Goal: Obtain resource: Download file/media

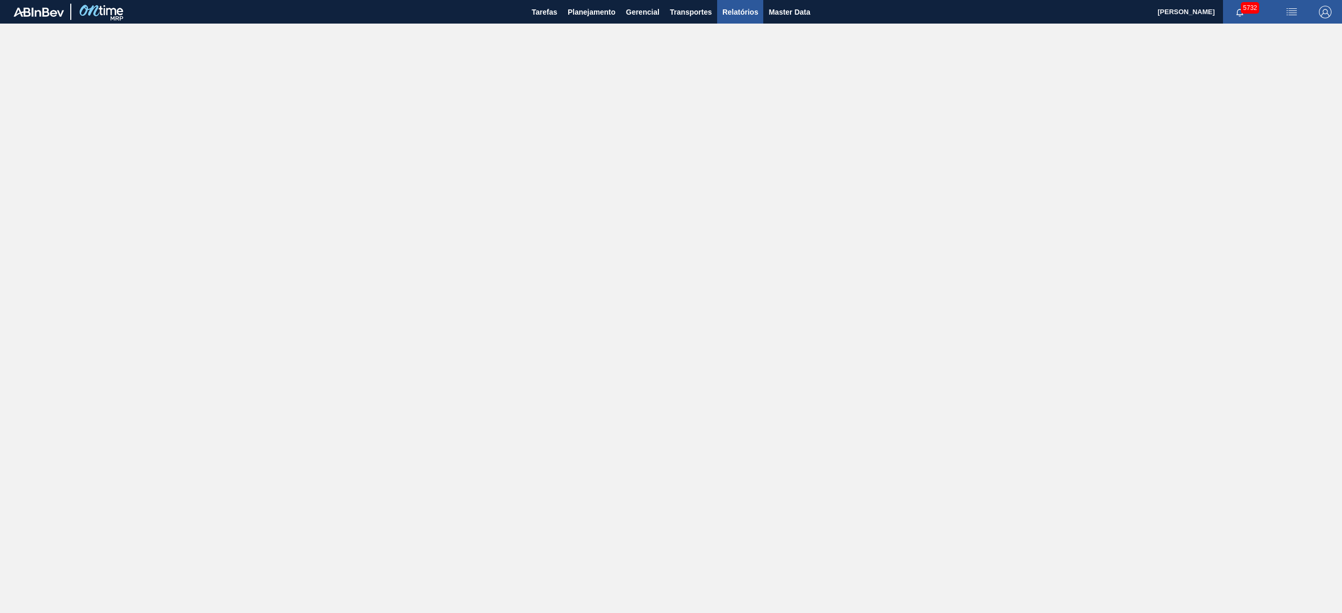
drag, startPoint x: 747, startPoint y: 12, endPoint x: 727, endPoint y: 18, distance: 20.9
click at [671, 13] on span "Relatórios" at bounding box center [740, 12] width 36 height 13
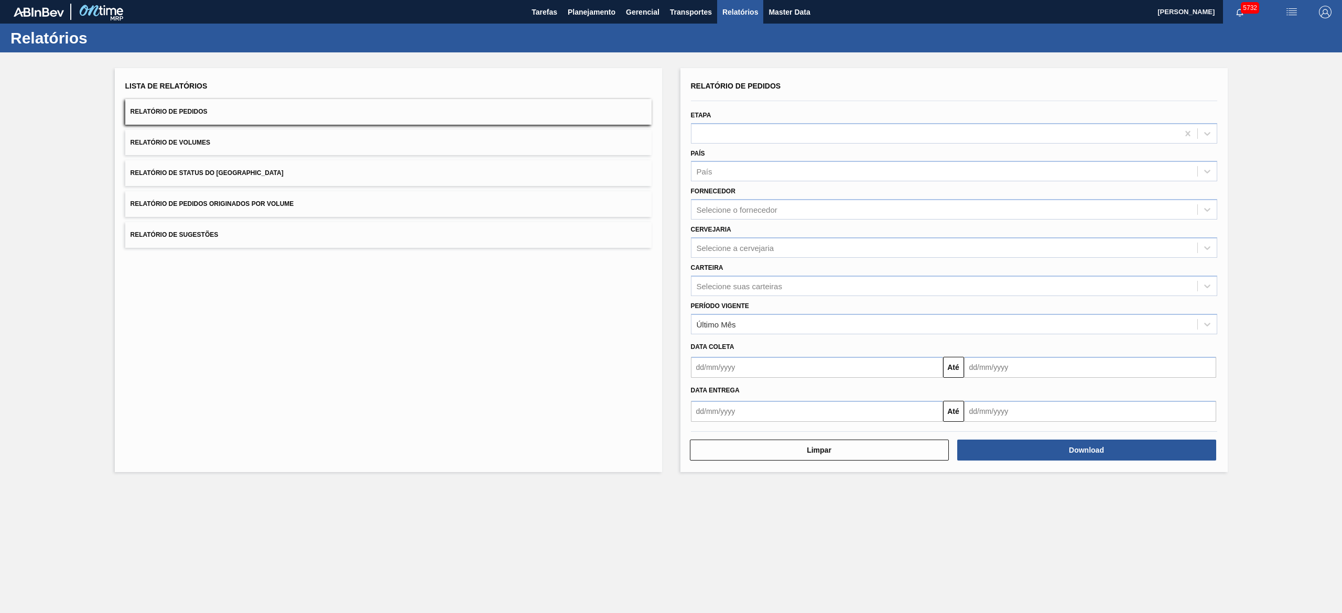
click at [248, 203] on span "Relatório de Pedidos Originados por Volume" at bounding box center [213, 203] width 164 height 7
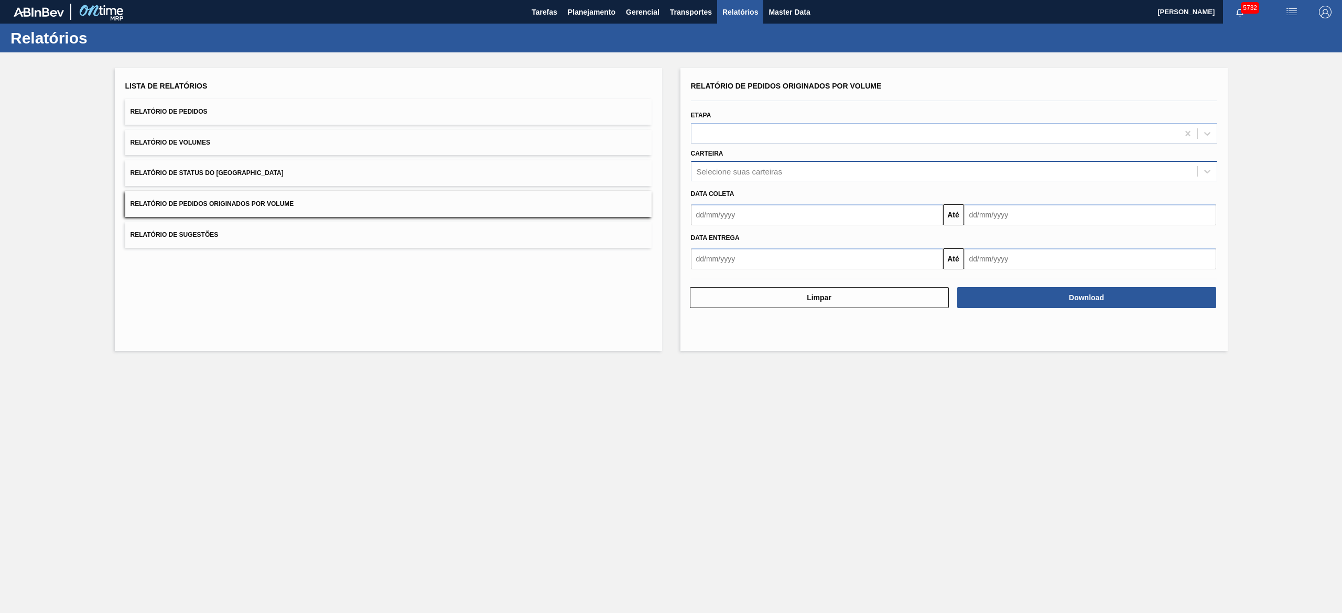
click at [671, 167] on div "Selecione suas carteiras" at bounding box center [739, 171] width 85 height 9
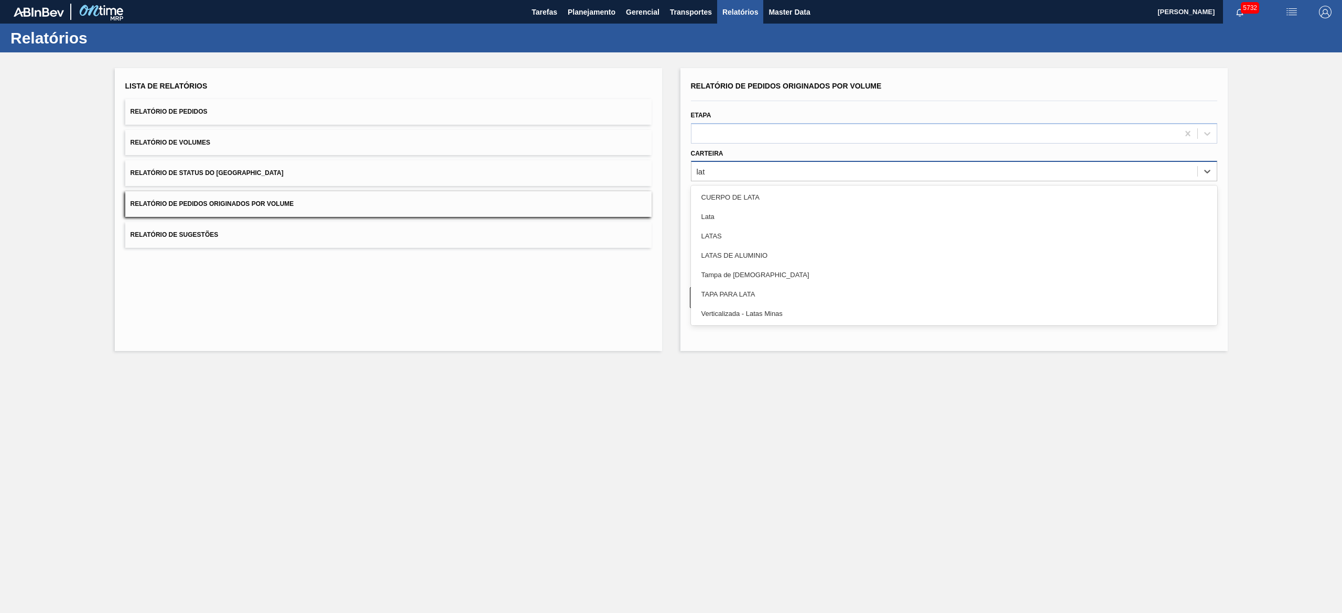
type input "lata"
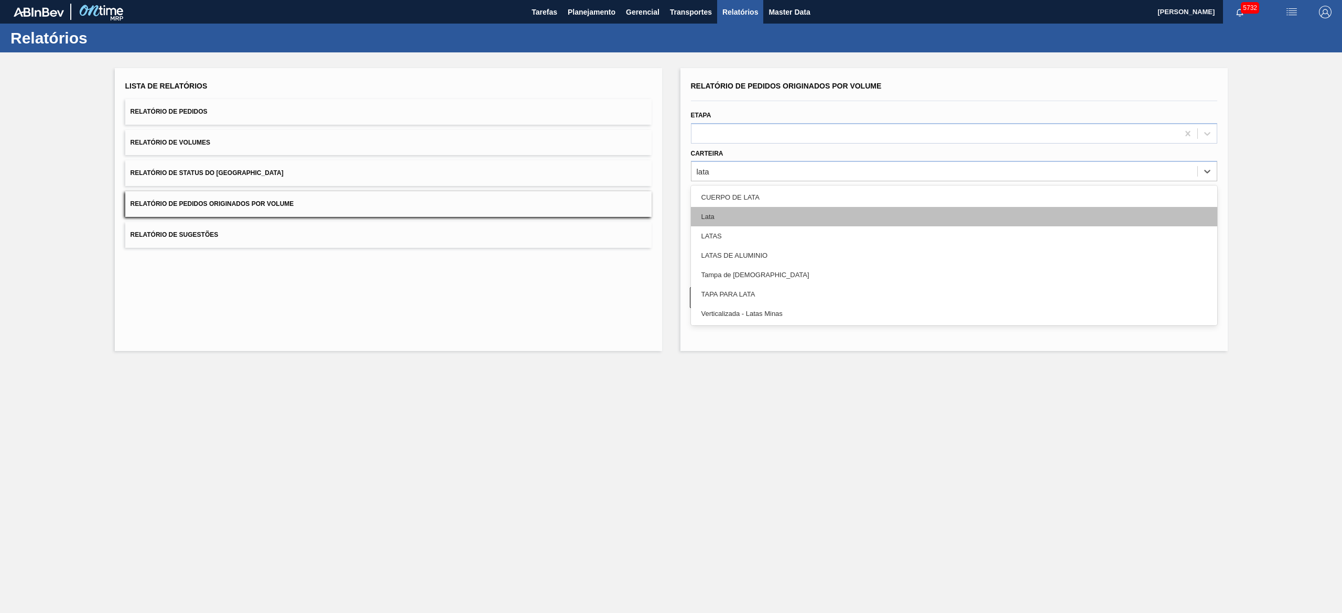
click at [671, 212] on div "Lata" at bounding box center [954, 216] width 526 height 19
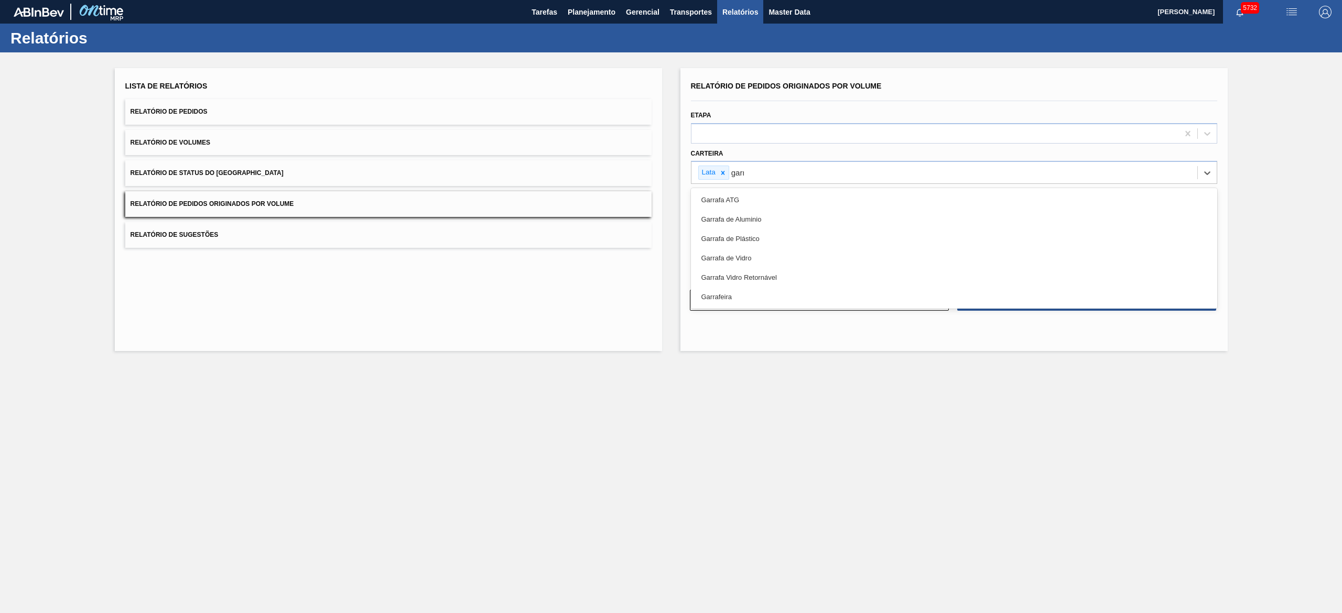
type input "garra"
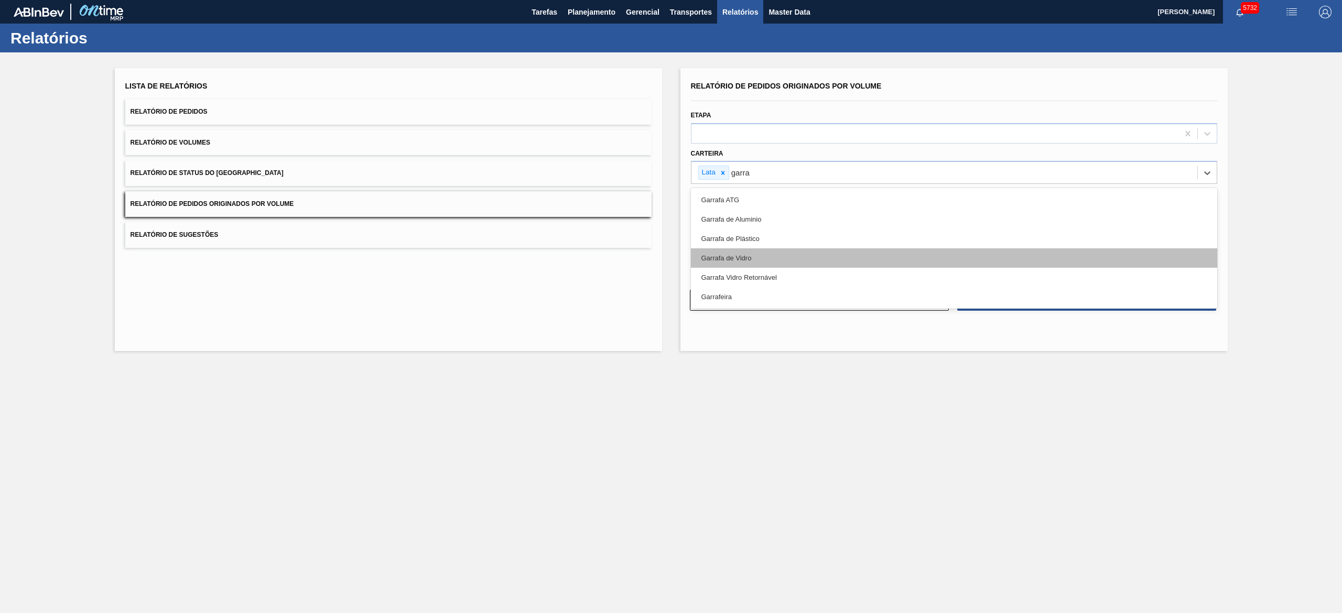
click at [671, 255] on div "Garrafa de Vidro" at bounding box center [954, 257] width 526 height 19
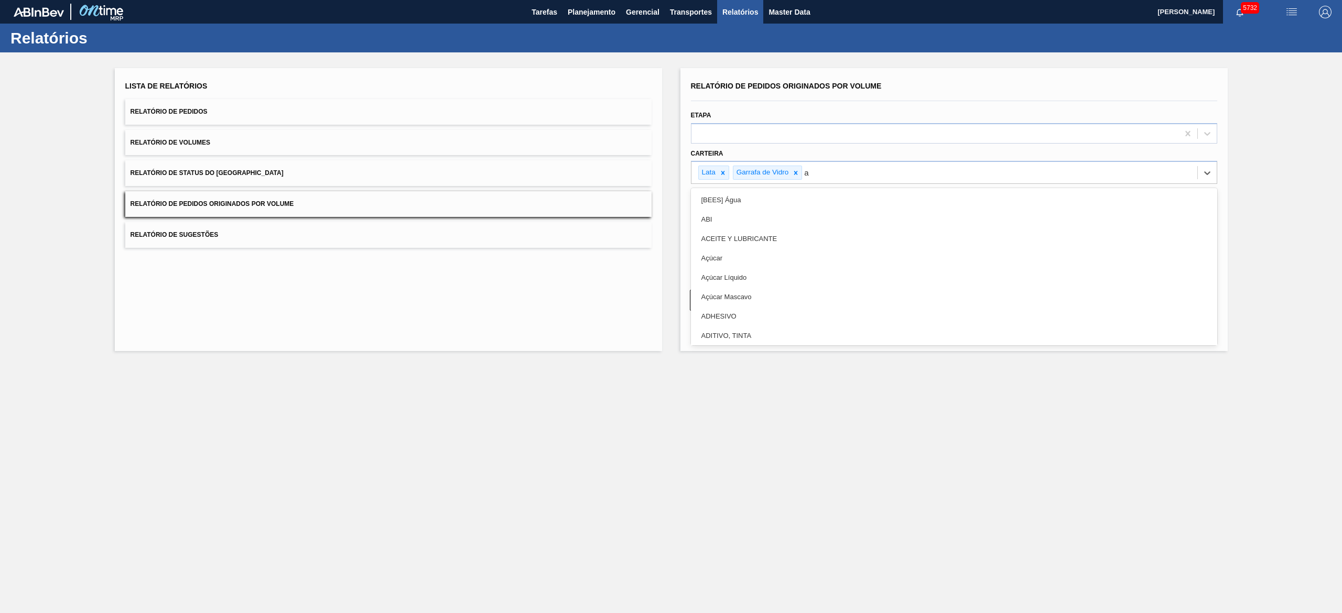
type input "aç"
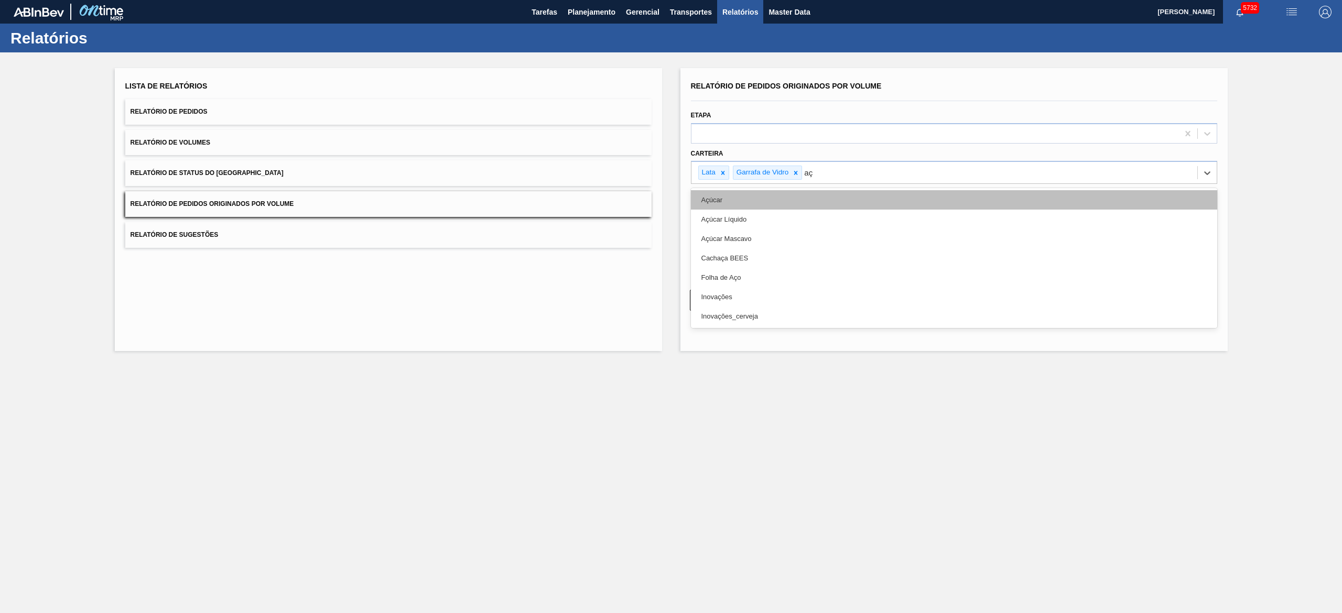
click at [671, 196] on div "Açúcar" at bounding box center [954, 199] width 526 height 19
type input "pre"
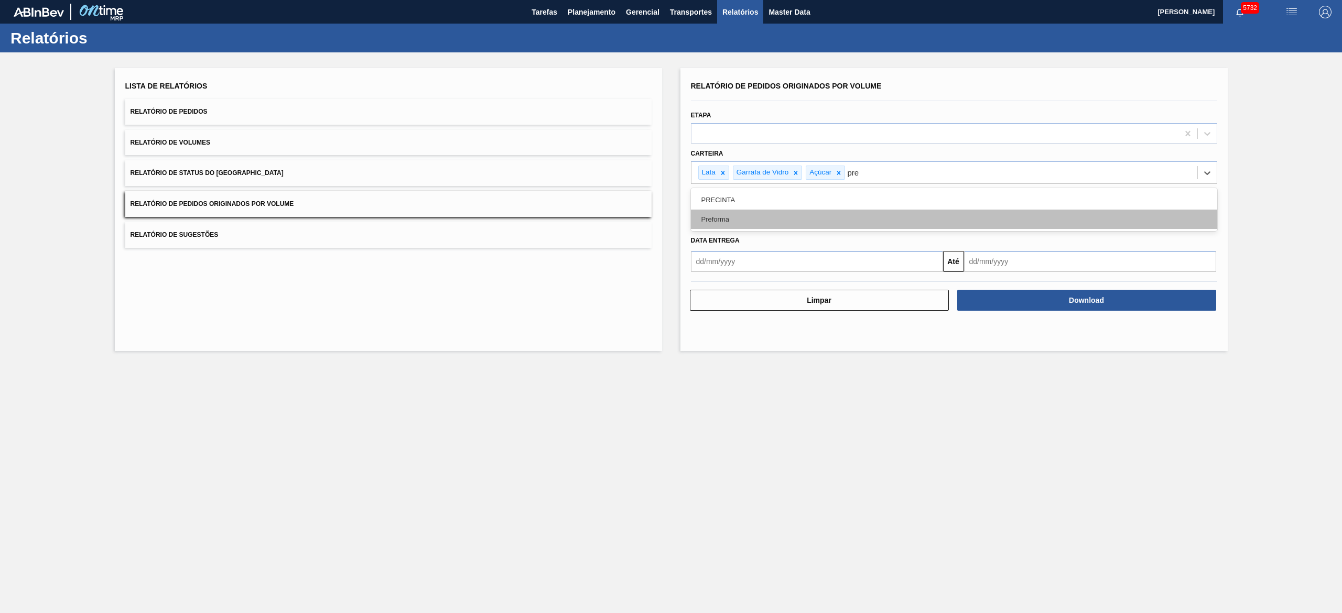
click at [671, 221] on div "Preforma" at bounding box center [954, 219] width 526 height 19
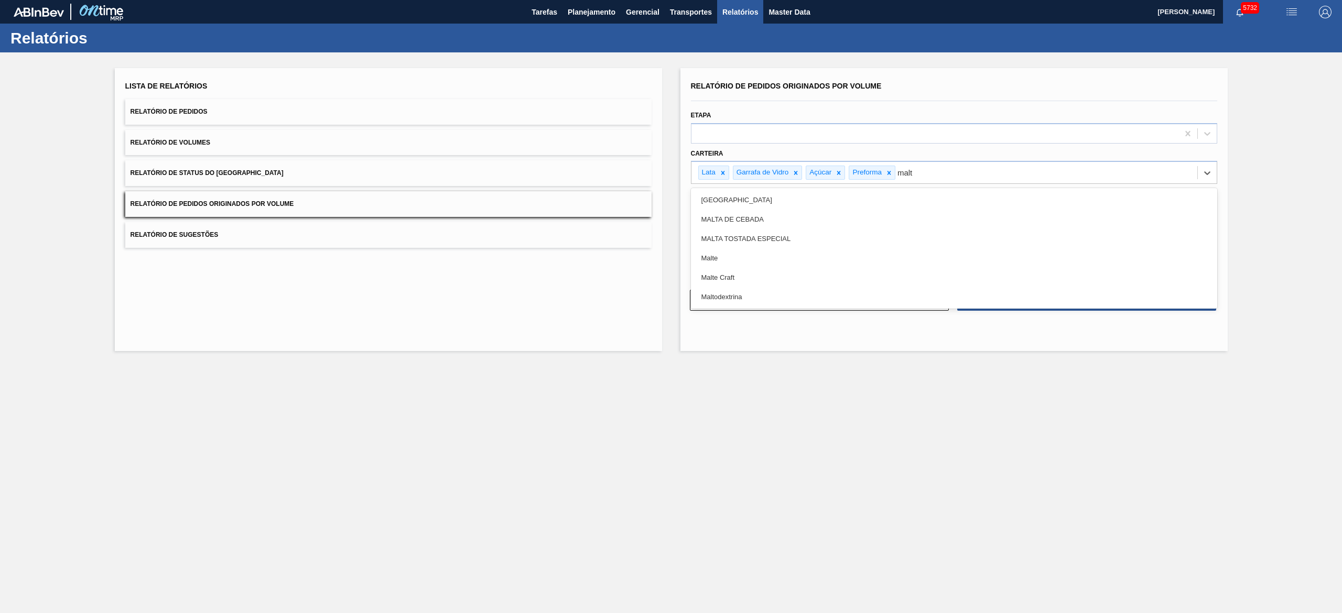
type input "malte"
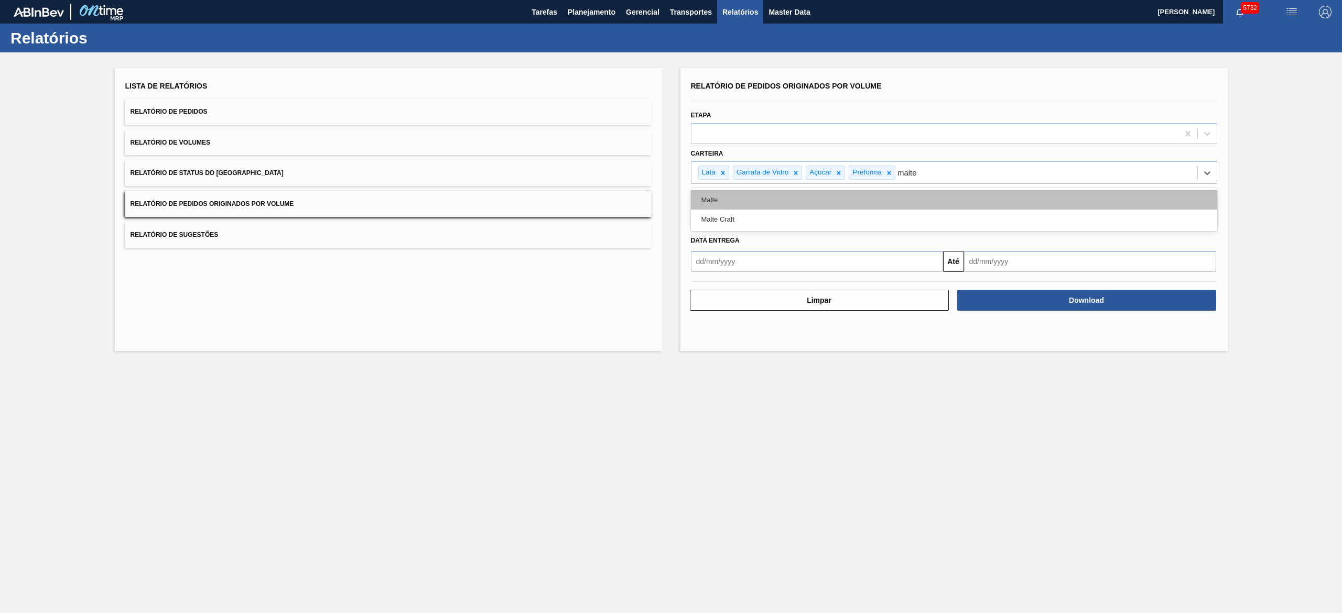
click at [671, 201] on div "Malte" at bounding box center [954, 199] width 526 height 19
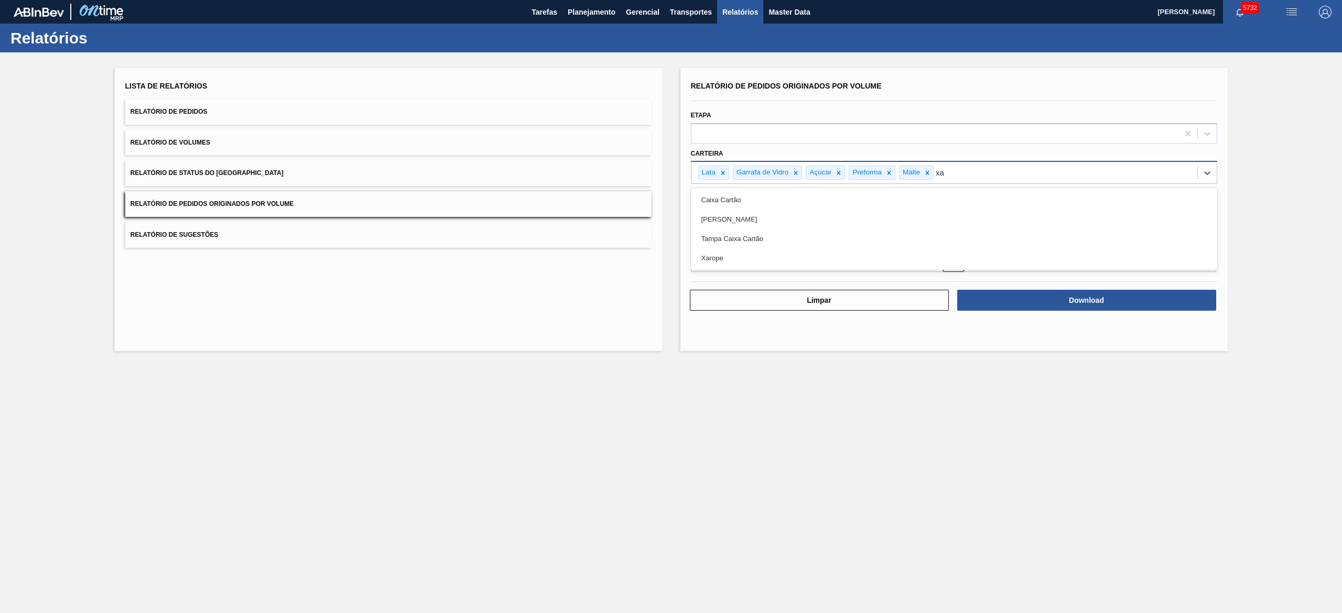
type input "xar"
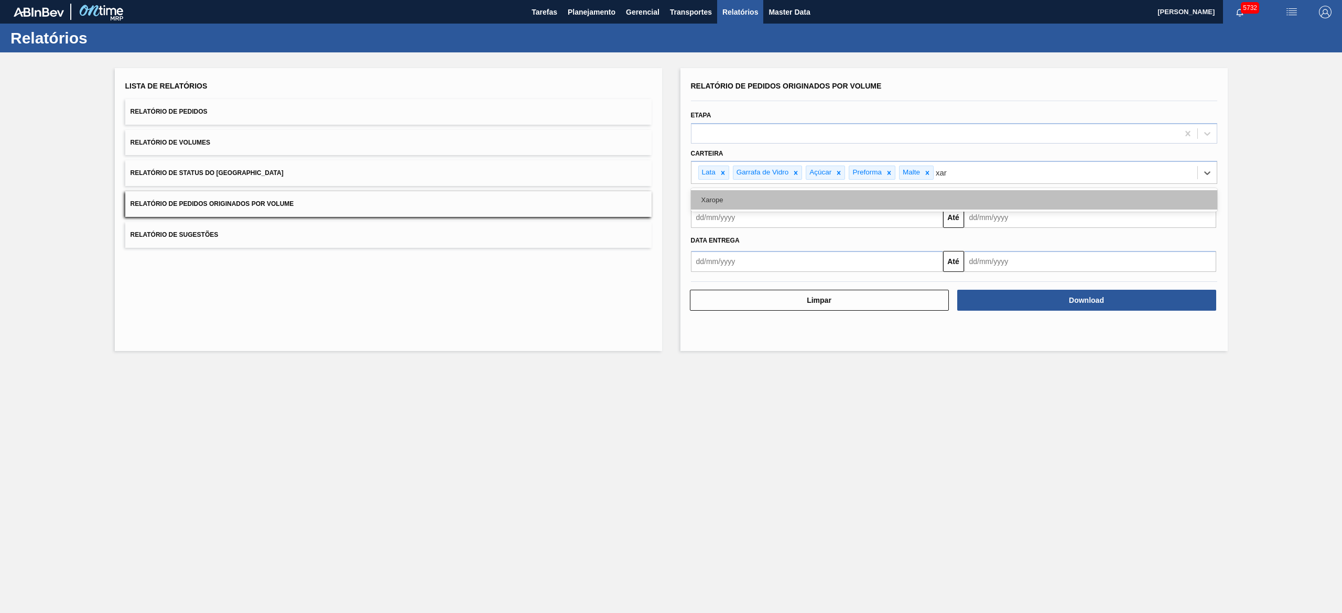
click at [671, 197] on div "Xarope" at bounding box center [954, 199] width 526 height 19
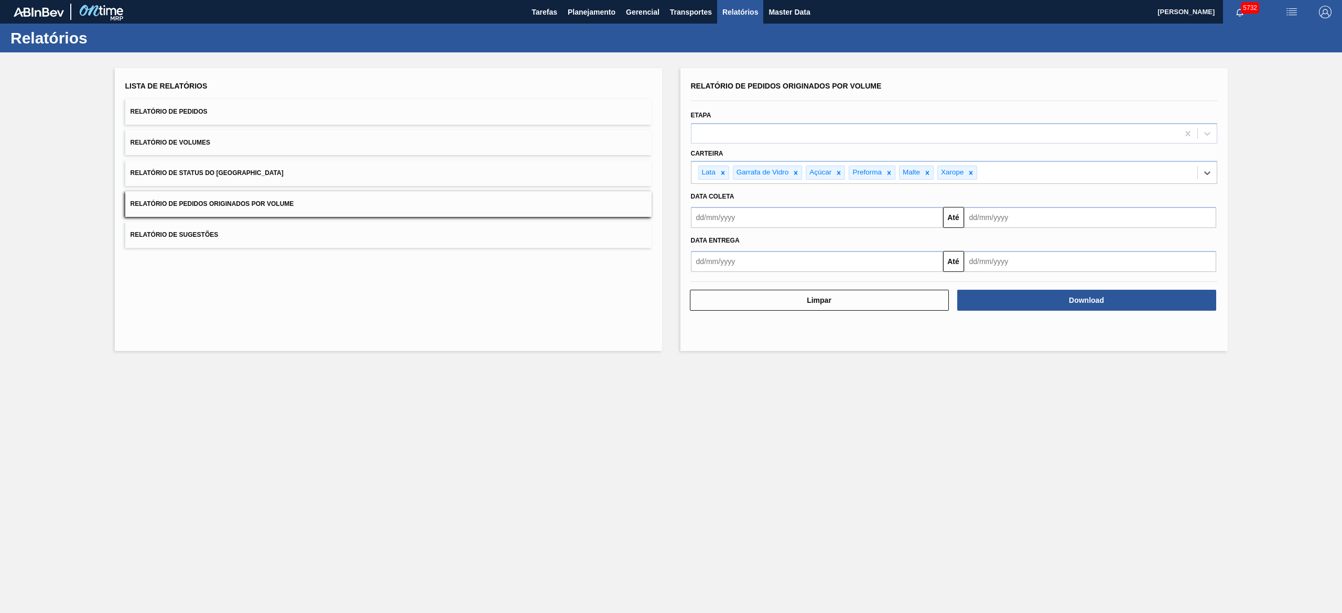
click at [671, 223] on input "text" at bounding box center [817, 217] width 252 height 21
click at [671, 243] on button "Previous Month" at bounding box center [700, 242] width 7 height 7
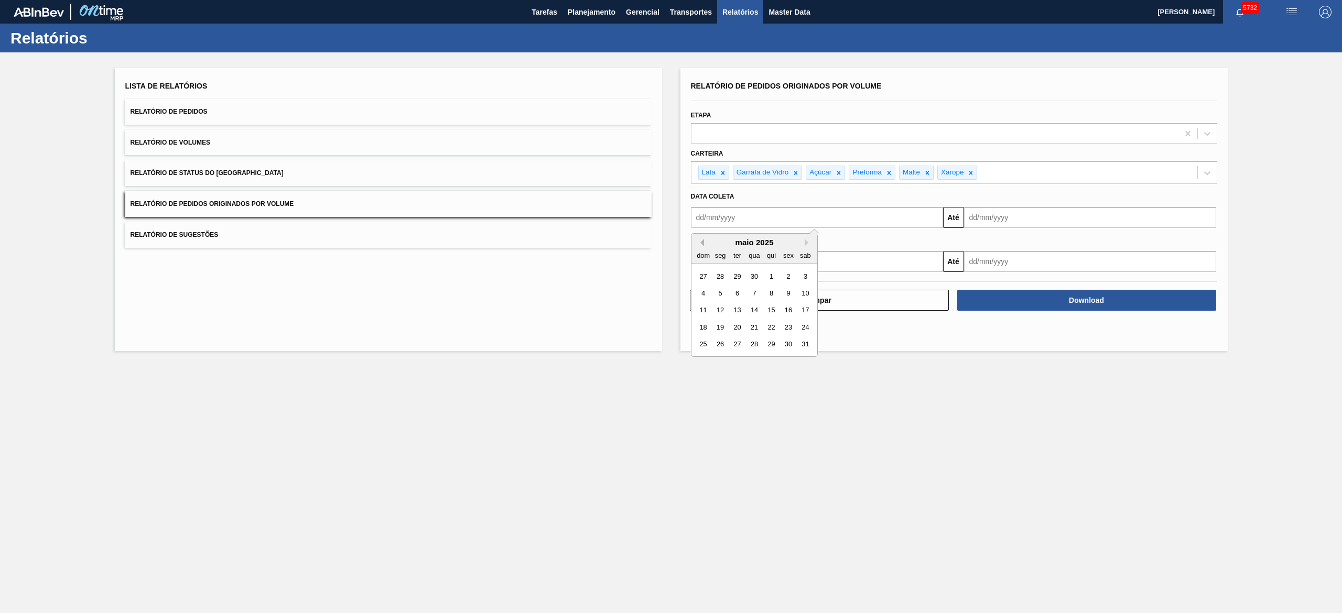
click at [671, 243] on button "Previous Month" at bounding box center [700, 242] width 7 height 7
click at [671, 274] on div "1" at bounding box center [754, 276] width 14 height 14
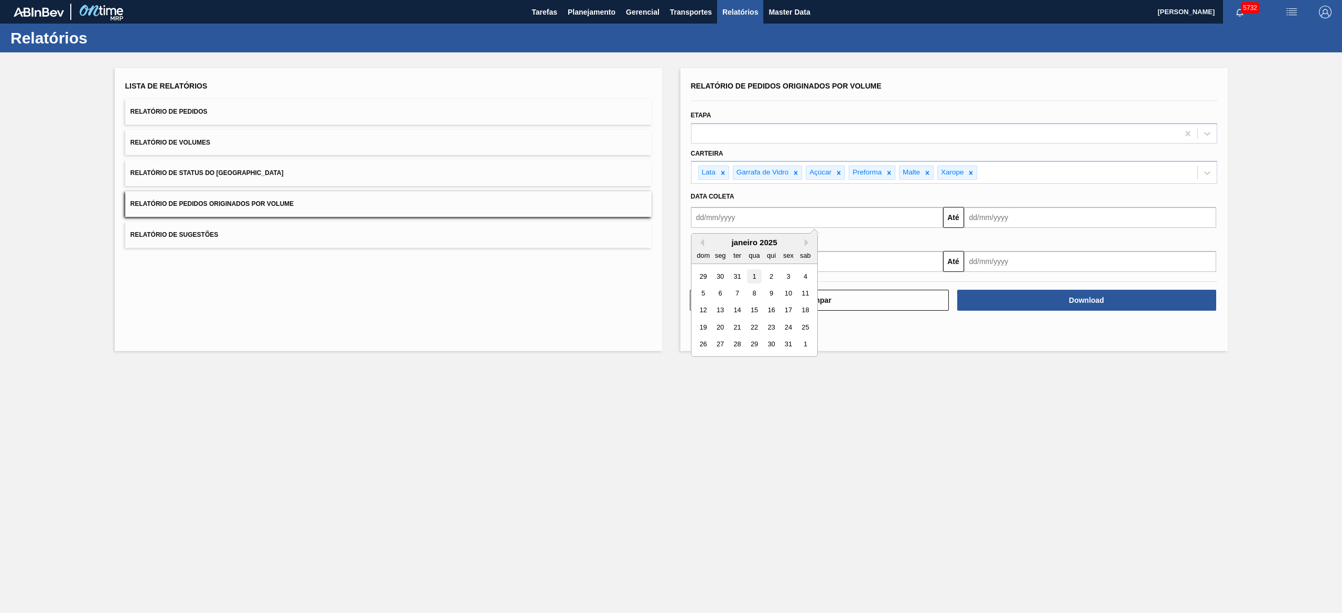
type input "[DATE]"
click at [671, 220] on input "text" at bounding box center [1090, 217] width 252 height 21
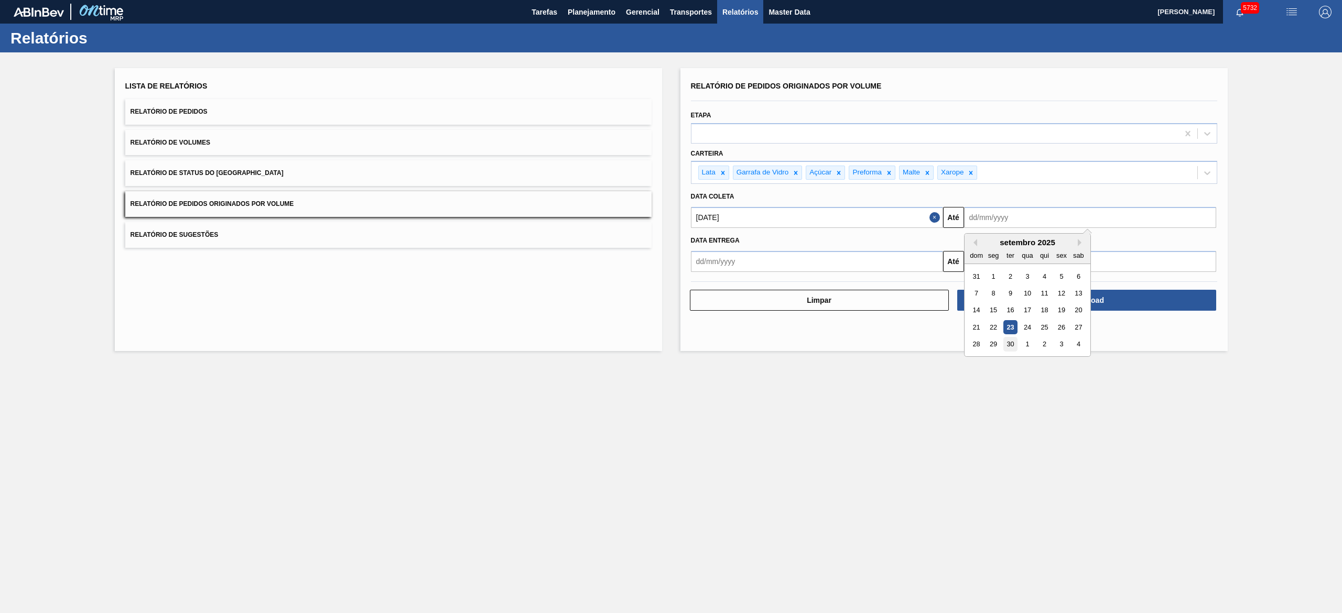
click at [671, 306] on div "30" at bounding box center [1010, 345] width 14 height 14
type input "[DATE]"
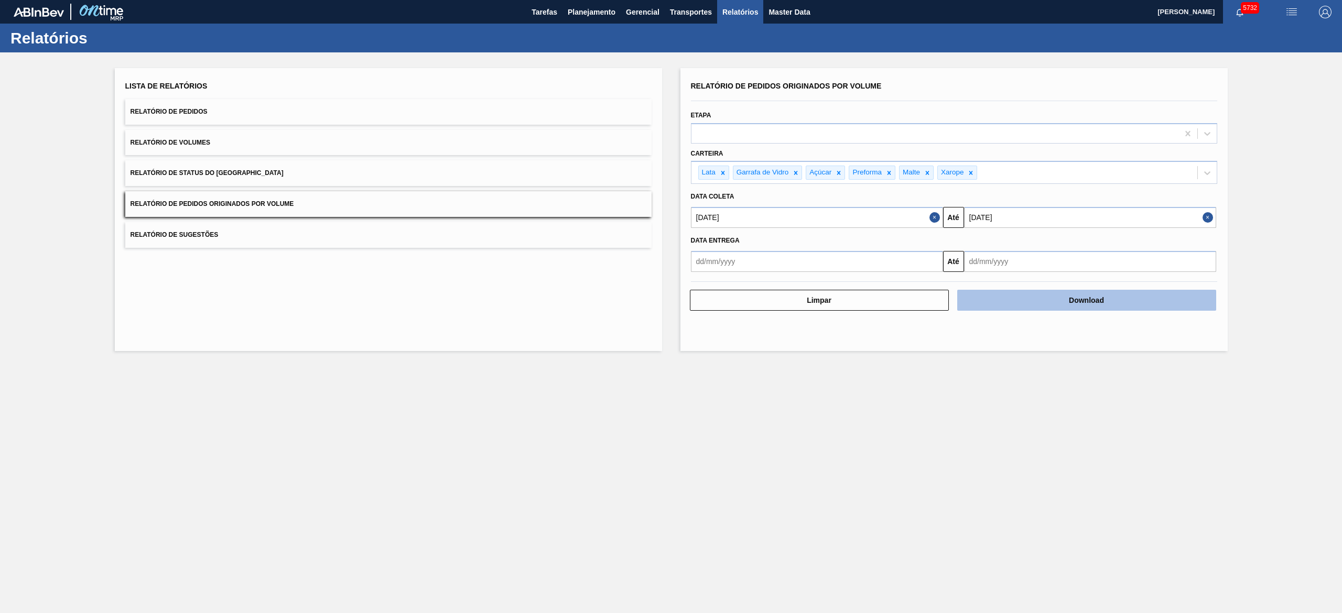
click at [671, 295] on button "Download" at bounding box center [1086, 300] width 259 height 21
